Goal: Check status: Check status

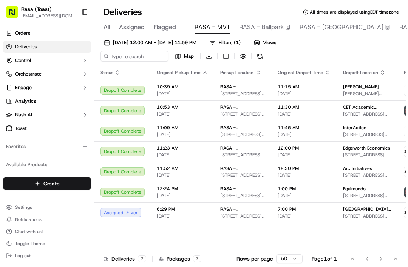
click at [195, 43] on span "[DATE] 12:00 AM - [DATE] 11:59 PM" at bounding box center [154, 42] width 83 height 7
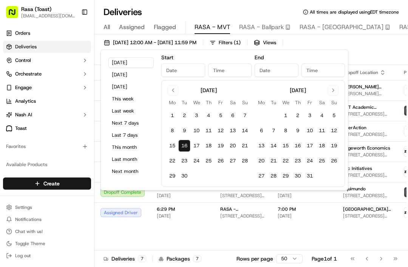
type input "[DATE]"
type input "12:00 AM"
type input "[DATE]"
type input "11:59 PM"
click at [133, 86] on button "[DATE]" at bounding box center [130, 87] width 45 height 11
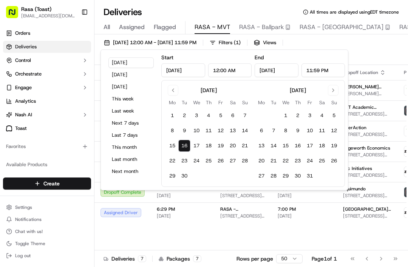
type input "[DATE]"
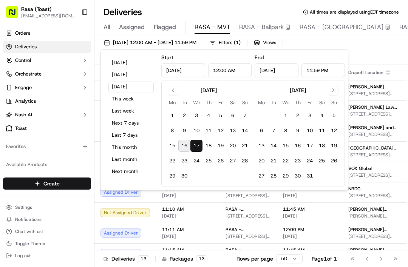
click at [215, 26] on span "RASA - MVT" at bounding box center [213, 27] width 36 height 9
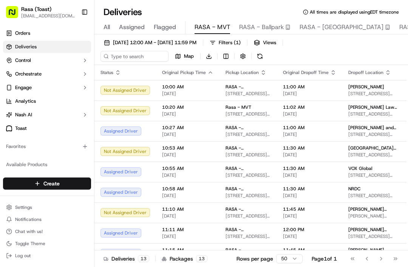
click at [199, 38] on button "[DATE] 12:00 AM - [DATE] 11:59 PM" at bounding box center [149, 42] width 99 height 11
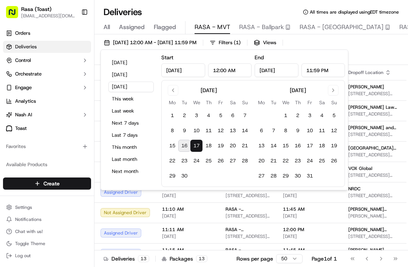
click at [196, 41] on span "[DATE] 12:00 AM - [DATE] 11:59 PM" at bounding box center [154, 42] width 83 height 7
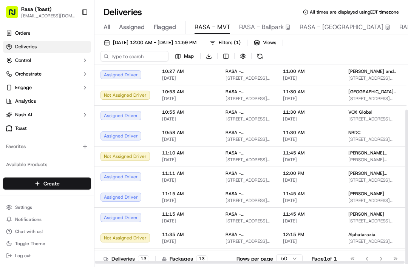
scroll to position [56, 0]
